Goal: Information Seeking & Learning: Learn about a topic

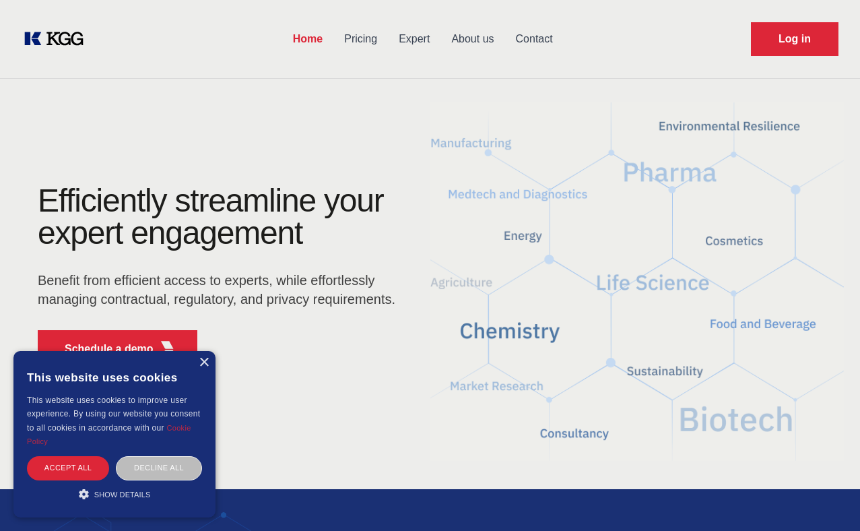
click at [358, 39] on link "Pricing" at bounding box center [360, 39] width 55 height 35
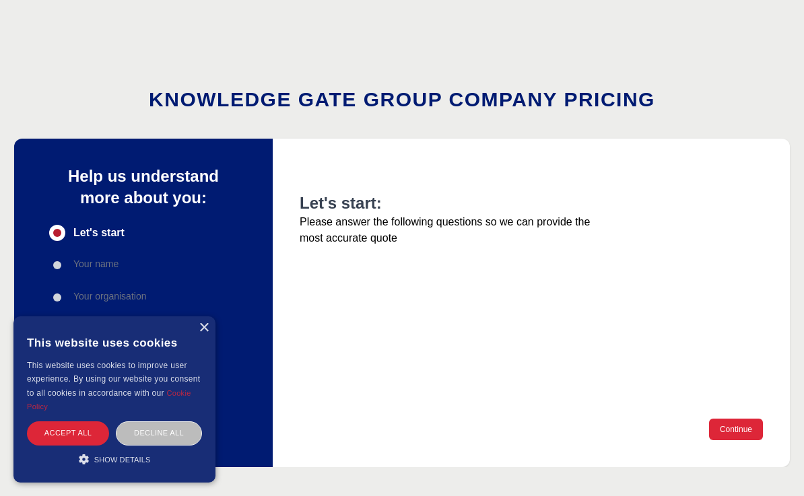
scroll to position [65, 0]
